Goal: Contribute content

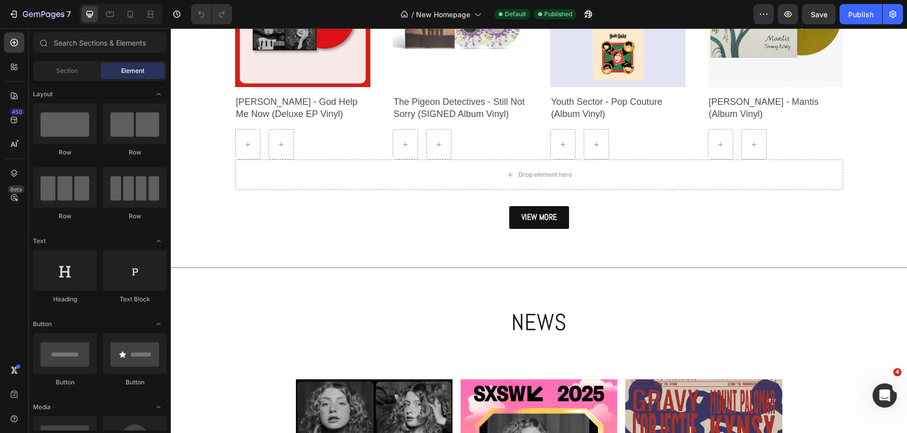
scroll to position [736, 0]
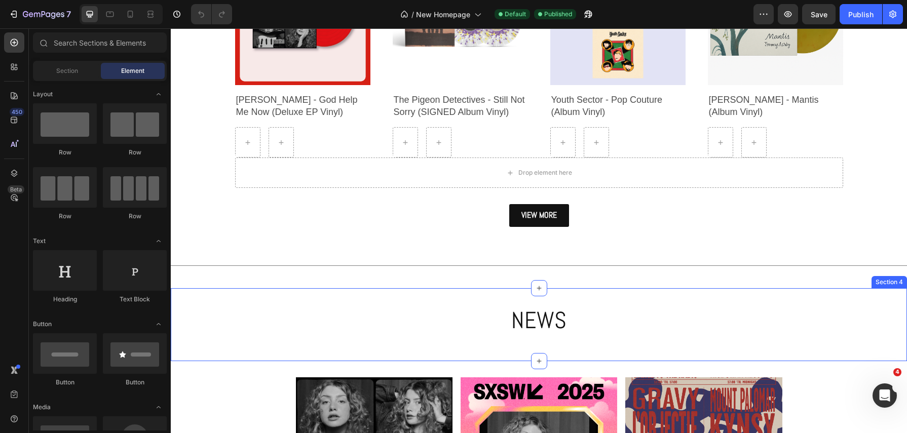
click at [437, 298] on div "NEWS Heading Row Section 4" at bounding box center [539, 324] width 736 height 73
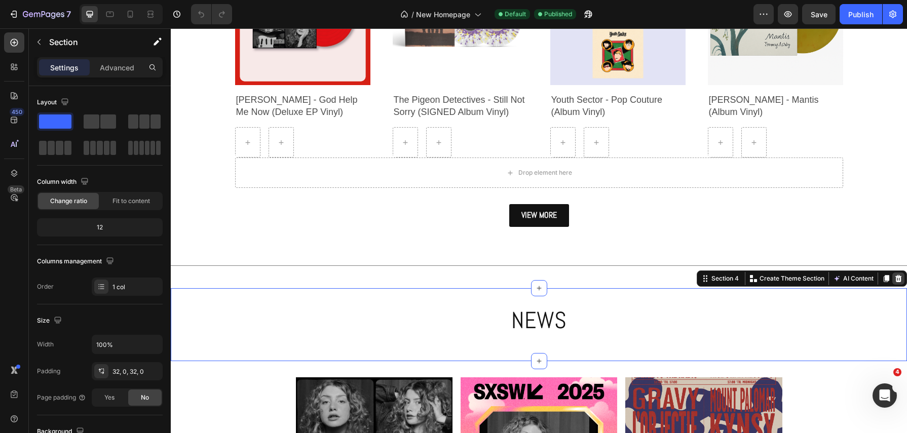
click at [901, 277] on icon at bounding box center [899, 278] width 7 height 7
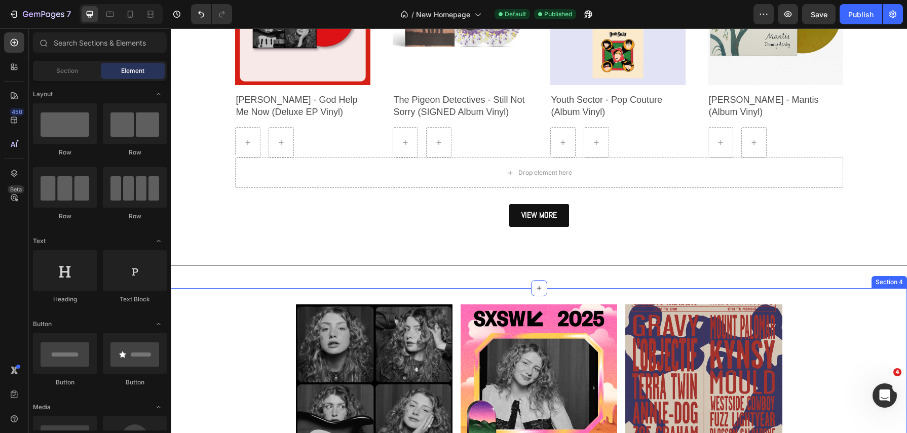
click at [686, 292] on div "Article Image '[DEMOGRAPHIC_DATA] Help Me Now' EP by [PERSON_NAME] out now! Art…" at bounding box center [539, 438] width 736 height 300
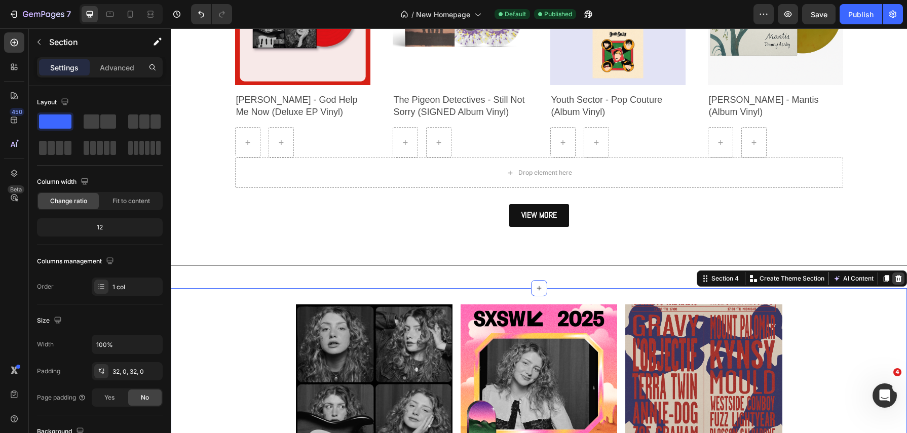
click at [902, 282] on icon at bounding box center [899, 279] width 8 height 8
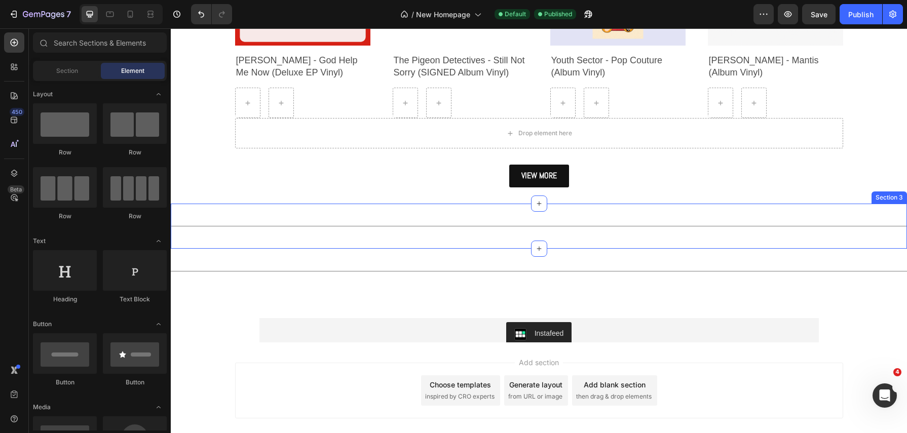
scroll to position [829, 0]
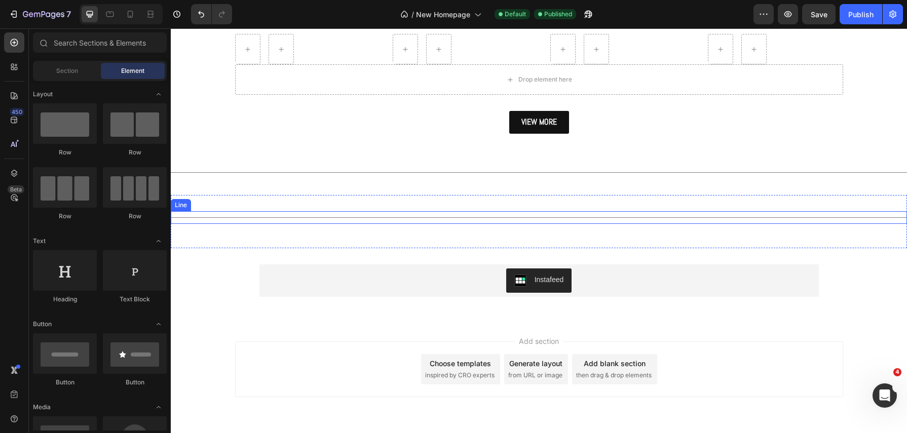
click at [583, 216] on div "Title Line" at bounding box center [539, 217] width 736 height 13
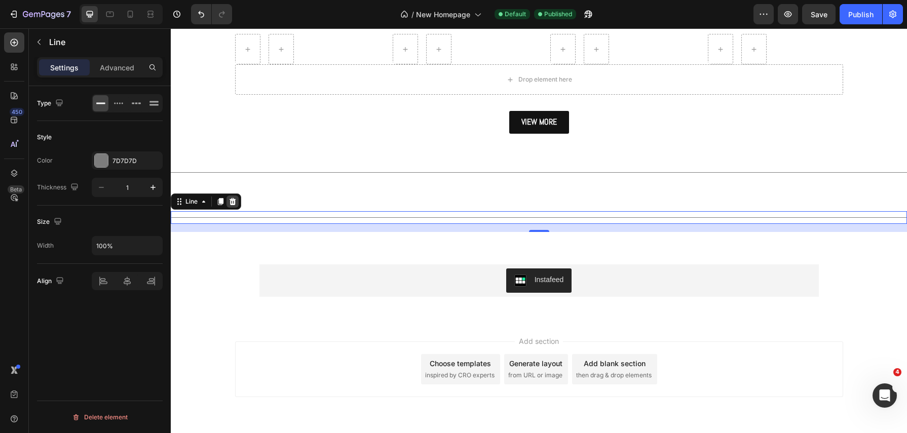
click at [235, 204] on icon at bounding box center [233, 202] width 8 height 8
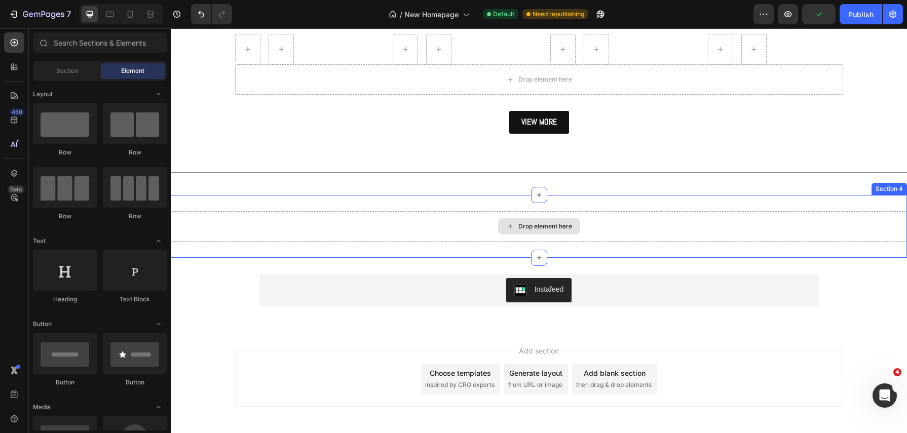
click at [488, 235] on div "Drop element here" at bounding box center [539, 226] width 736 height 30
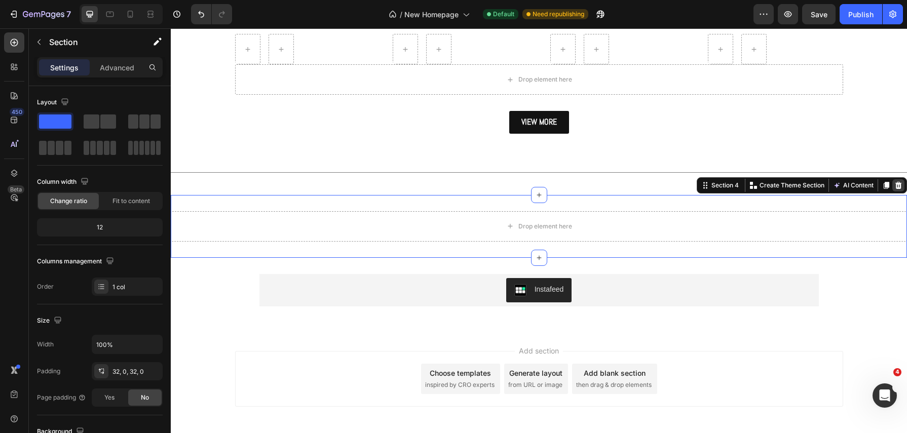
click at [897, 189] on div at bounding box center [899, 185] width 12 height 12
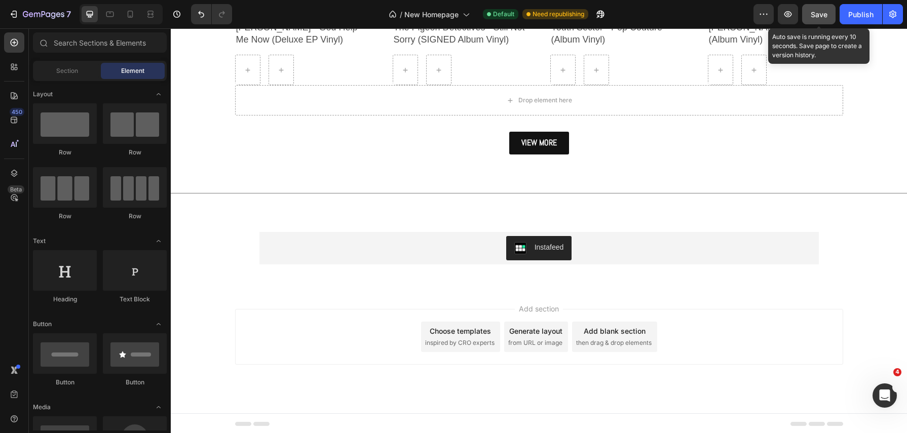
click at [829, 16] on button "Save" at bounding box center [818, 14] width 33 height 20
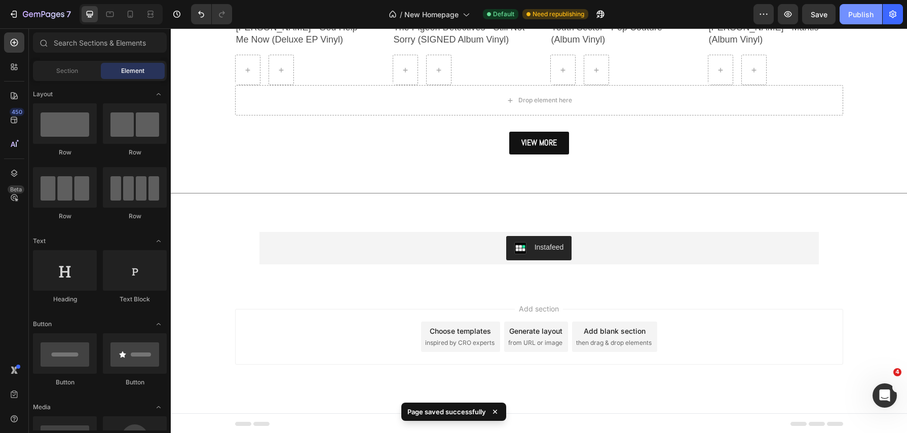
click at [861, 15] on div "Publish" at bounding box center [860, 14] width 25 height 11
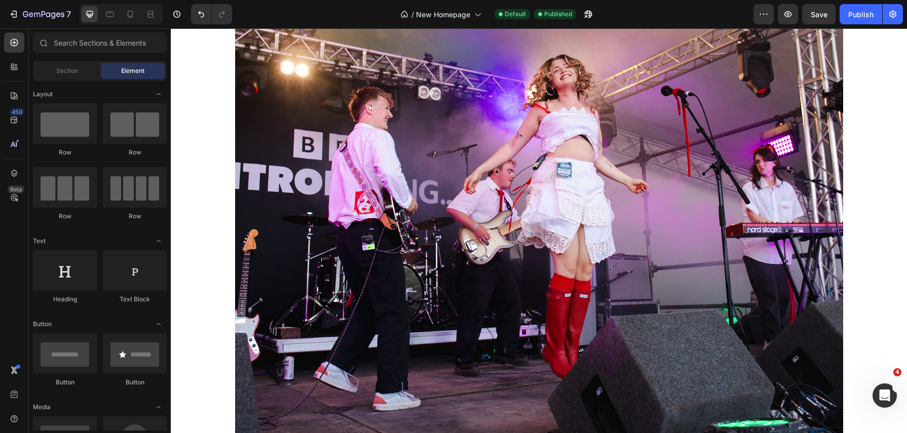
scroll to position [0, 0]
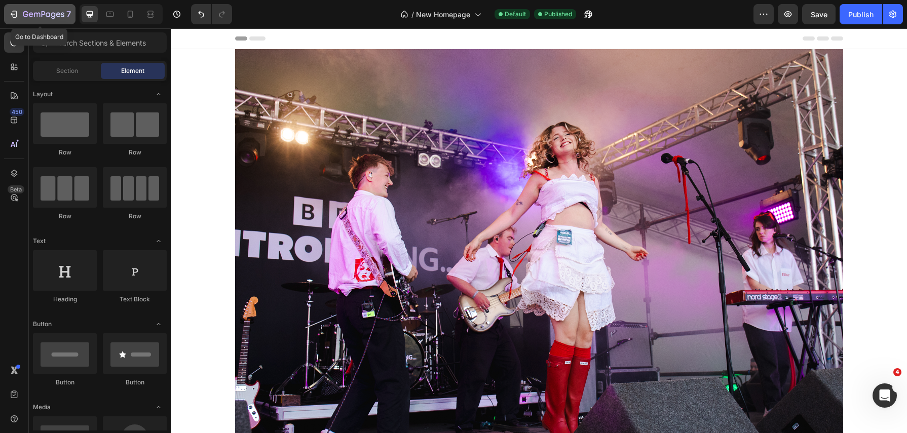
click at [21, 10] on div "7" at bounding box center [40, 14] width 62 height 12
